Goal: Transaction & Acquisition: Purchase product/service

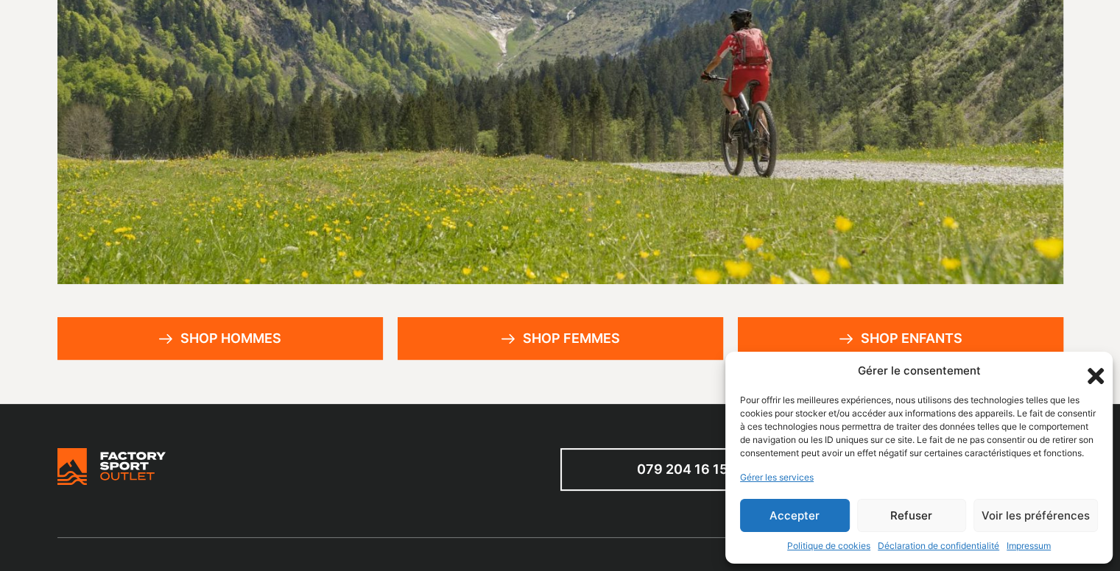
scroll to position [233, 0]
click at [813, 522] on button "Accepter" at bounding box center [795, 515] width 110 height 33
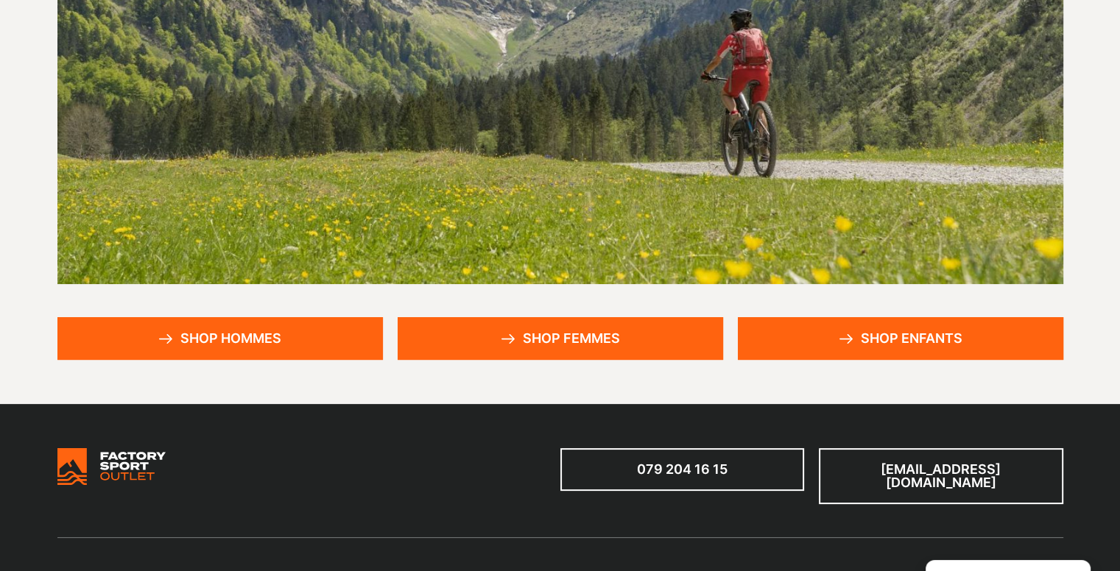
click at [869, 328] on link "Shop enfants" at bounding box center [900, 338] width 325 height 43
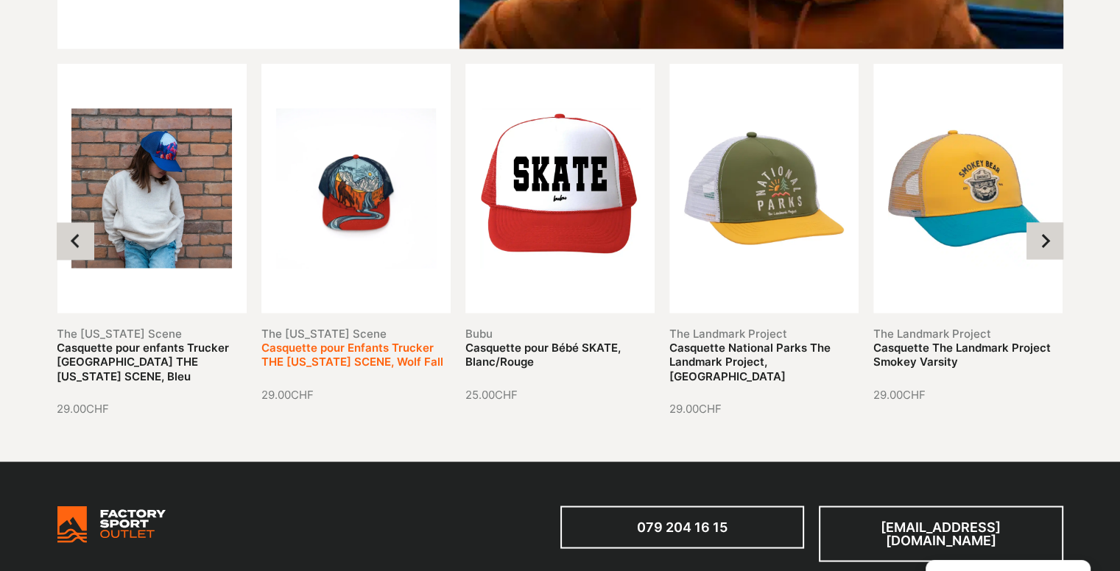
scroll to position [2481, 0]
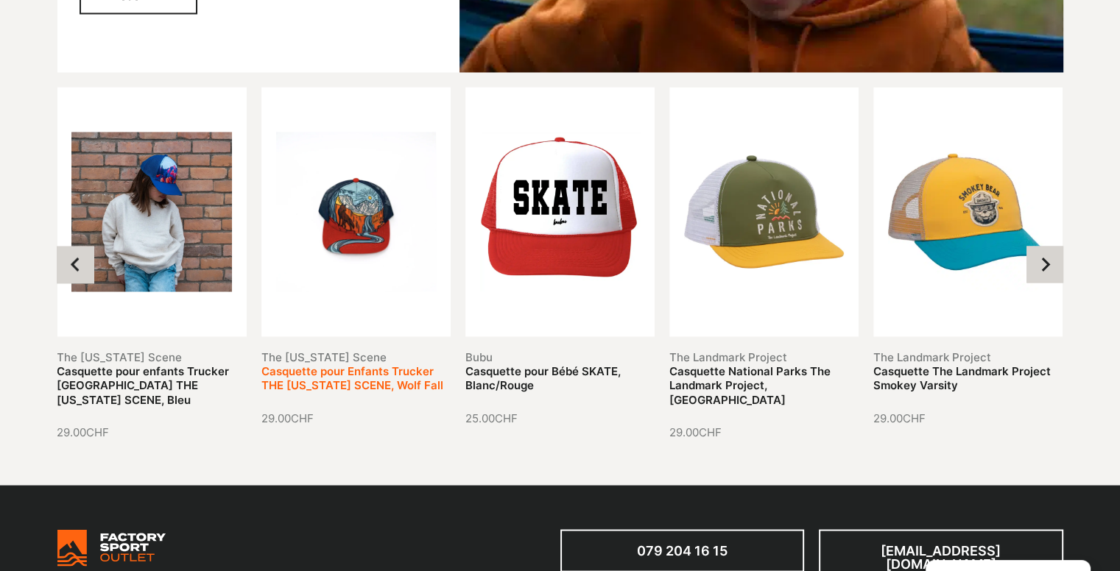
click at [358, 364] on link "Casquette pour Enfants Trucker THE [US_STATE] SCENE, Wolf Fall" at bounding box center [352, 378] width 182 height 29
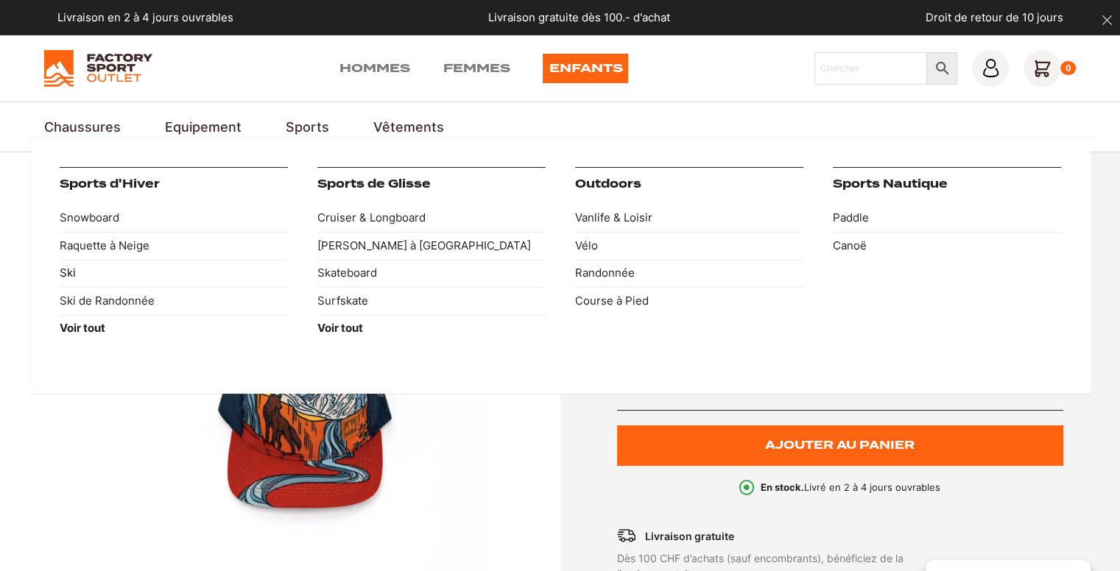
click at [68, 268] on link "Ski" at bounding box center [174, 274] width 228 height 28
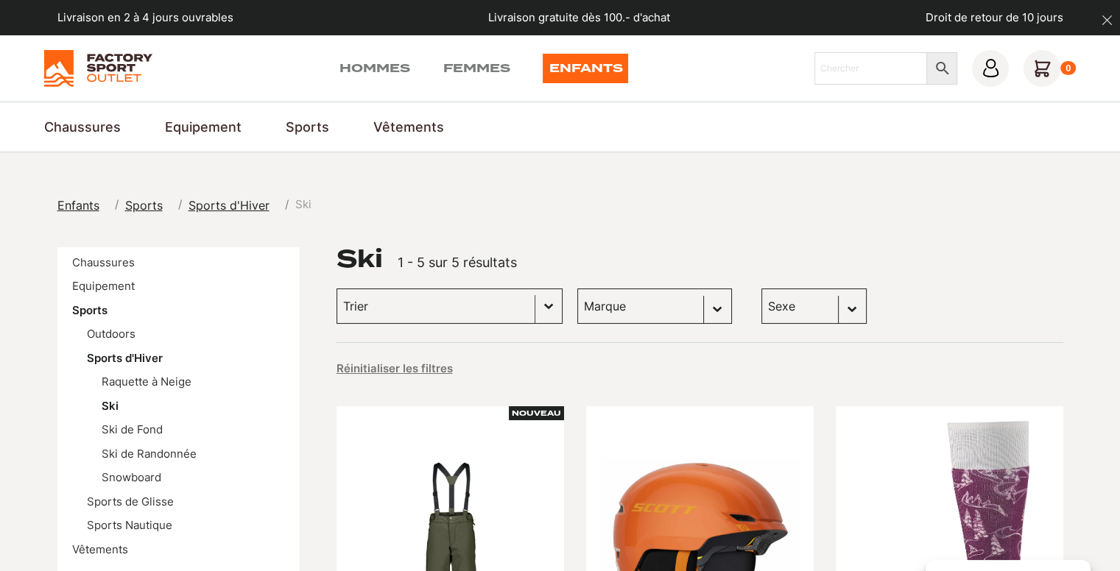
click at [535, 293] on button "Basculer la liste" at bounding box center [548, 306] width 27 height 34
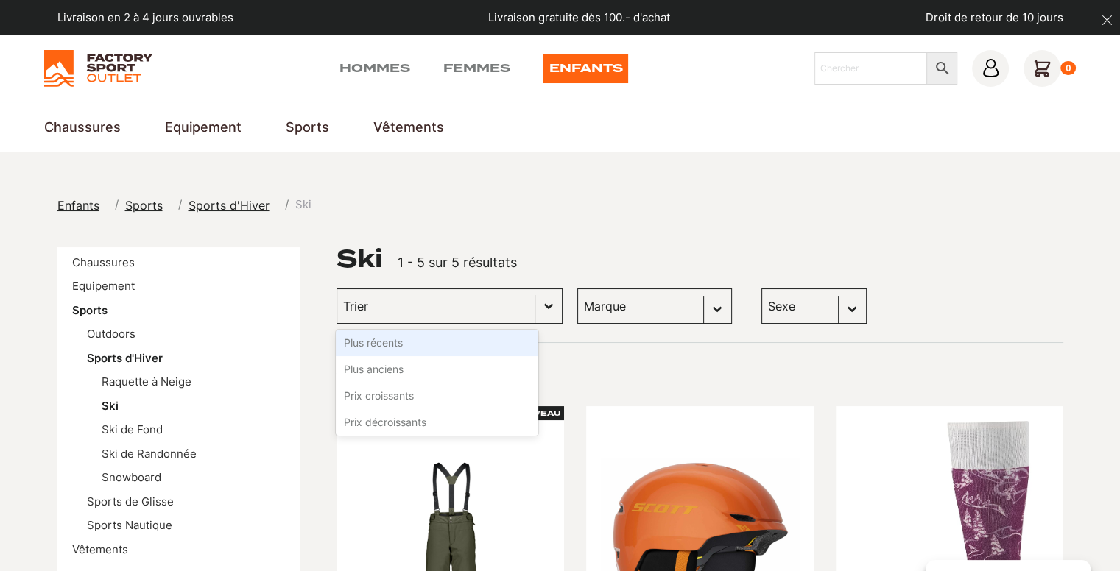
click at [535, 293] on button "Basculer la liste" at bounding box center [548, 306] width 27 height 34
